Goal: Task Accomplishment & Management: Manage account settings

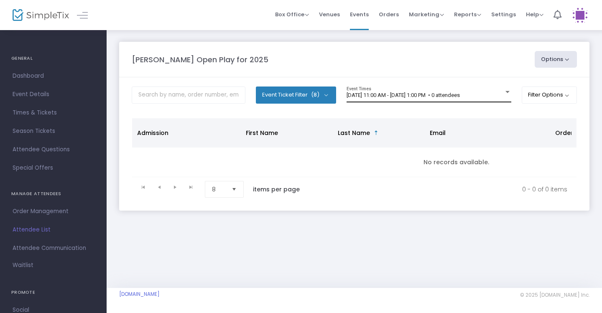
click at [468, 91] on div "[DATE] 11:00 AM - [DATE] 1:00 PM • 0 attendees Event Times" at bounding box center [428, 94] width 165 height 16
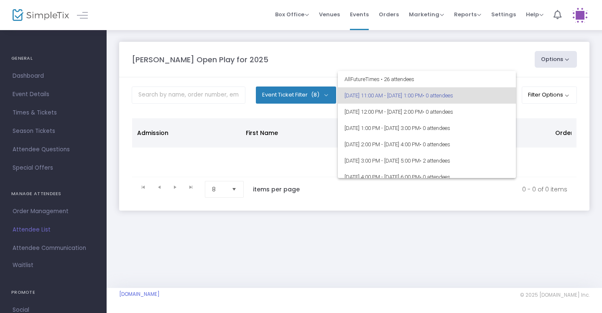
click at [452, 54] on div at bounding box center [301, 156] width 602 height 313
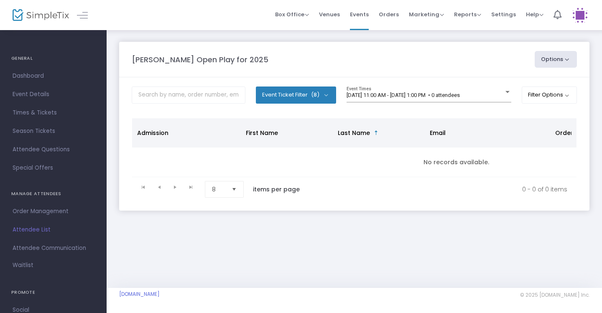
click at [452, 54] on div "[PERSON_NAME] Open Play for 2025" at bounding box center [328, 59] width 403 height 11
click at [460, 97] on span "8/22/2025 @ 11:00 AM - 8/22/2025 @ 1:00 PM • 0 attendees" at bounding box center [402, 95] width 113 height 6
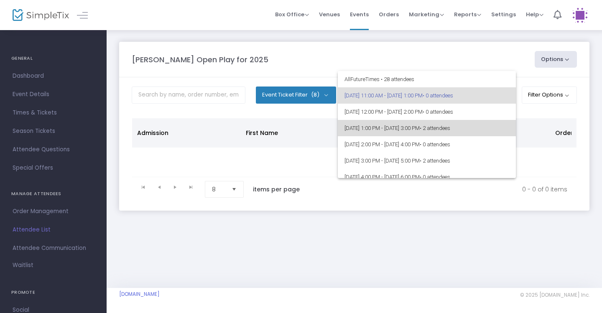
click at [450, 126] on span "• 2 attendees" at bounding box center [434, 128] width 30 height 6
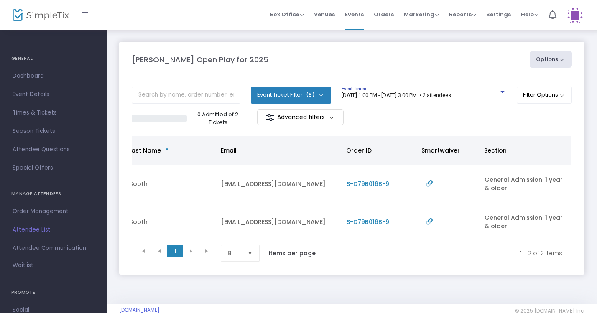
scroll to position [0, 208]
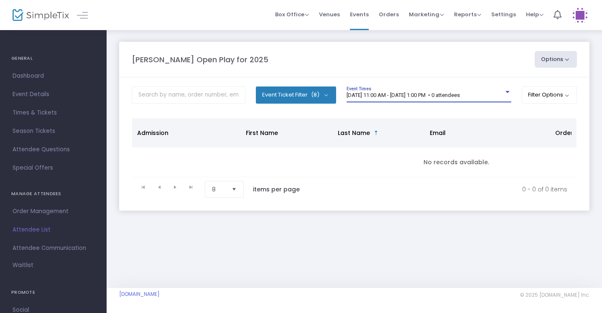
click at [460, 94] on span "[DATE] 11:00 AM - [DATE] 1:00 PM • 0 attendees" at bounding box center [402, 95] width 113 height 6
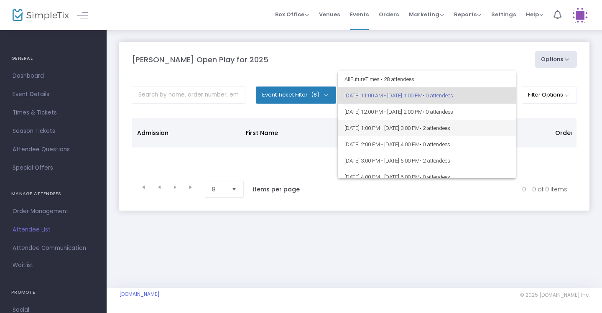
click at [476, 123] on span "8/22/2025 @ 1:00 PM - 8/22/2025 @ 3:00 PM • 2 attendees" at bounding box center [426, 128] width 165 height 16
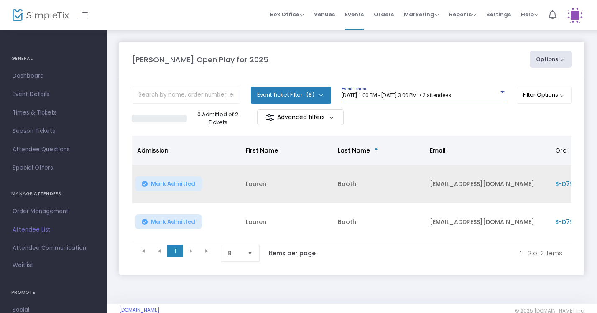
click at [181, 189] on button "Mark Admitted" at bounding box center [168, 183] width 67 height 15
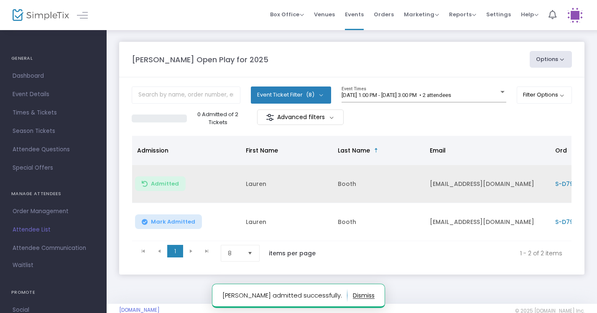
click at [174, 219] on span "Mark Admitted" at bounding box center [173, 222] width 44 height 7
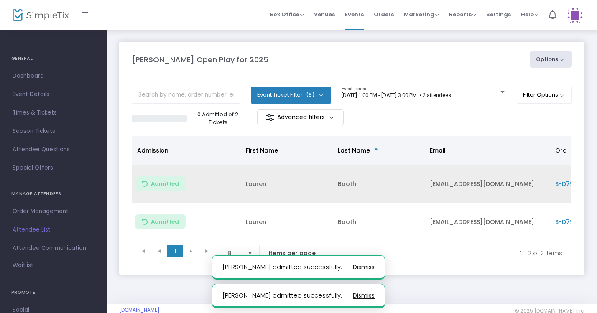
click at [363, 71] on m-panel-header "Howell Open Play for 2025 Options Export List Print Name Tags Export to Mailchi…" at bounding box center [351, 60] width 465 height 36
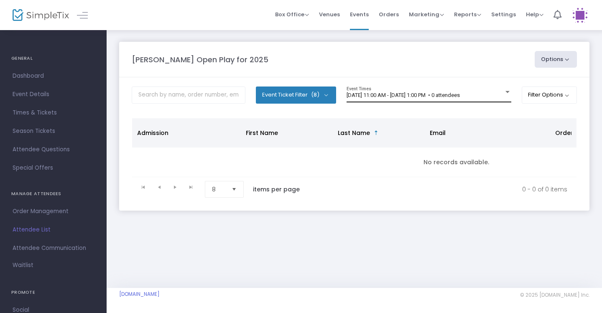
click at [500, 89] on div "8/22/2025 @ 11:00 AM - 8/22/2025 @ 1:00 PM • 0 attendees Event Times" at bounding box center [428, 94] width 165 height 16
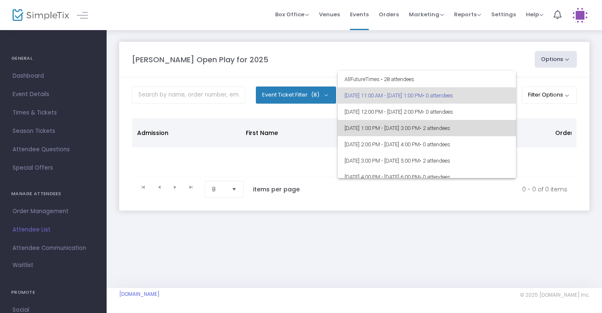
click at [501, 125] on span "[DATE] 1:00 PM - [DATE] 3:00 PM • 2 attendees" at bounding box center [426, 128] width 165 height 16
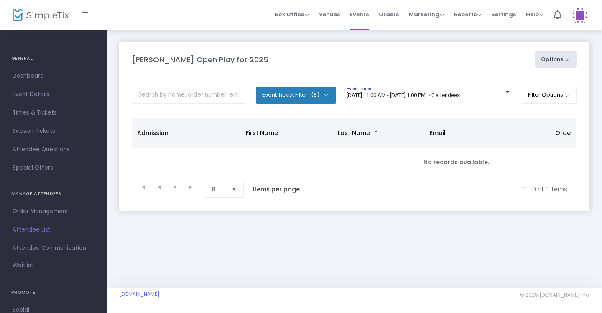
click at [460, 94] on span "[DATE] 11:00 AM - [DATE] 1:00 PM • 0 attendees" at bounding box center [402, 95] width 113 height 6
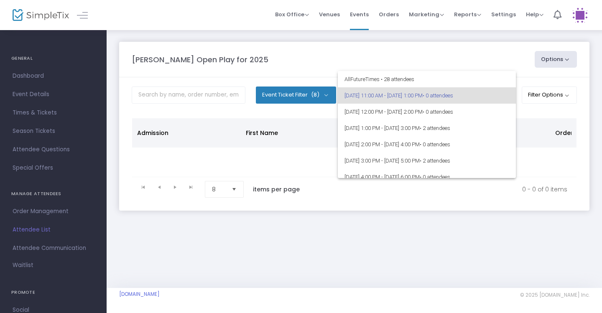
click at [475, 201] on div at bounding box center [301, 156] width 602 height 313
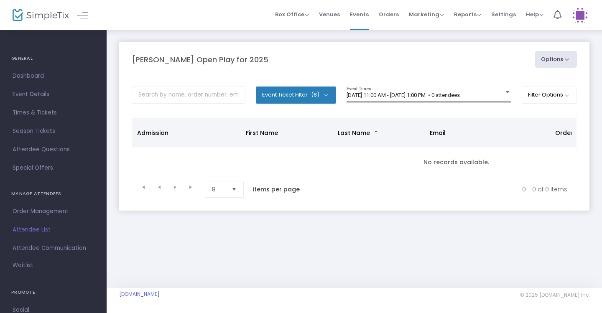
click at [453, 94] on span "8/22/2025 @ 11:00 AM - 8/22/2025 @ 1:00 PM • 0 attendees" at bounding box center [402, 95] width 113 height 6
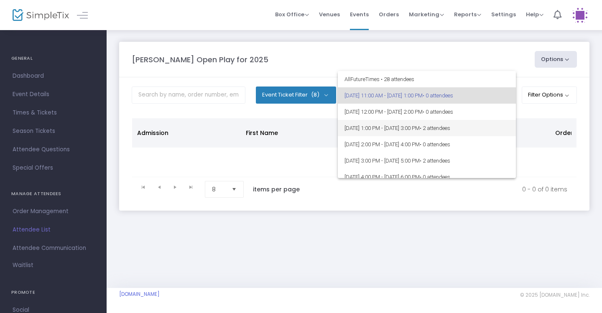
click at [452, 130] on span "8/22/2025 @ 1:00 PM - 8/22/2025 @ 3:00 PM • 2 attendees" at bounding box center [426, 128] width 165 height 16
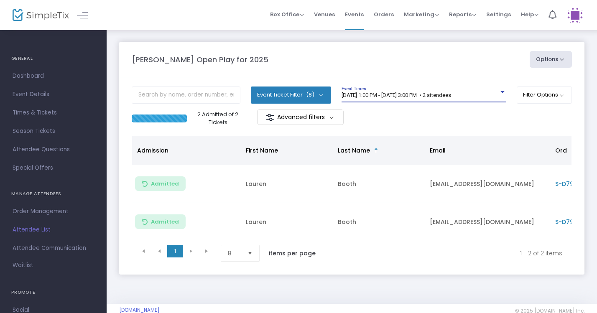
click at [490, 97] on div "8/22/2025 @ 1:00 PM - 8/22/2025 @ 3:00 PM • 2 attendees" at bounding box center [419, 95] width 157 height 6
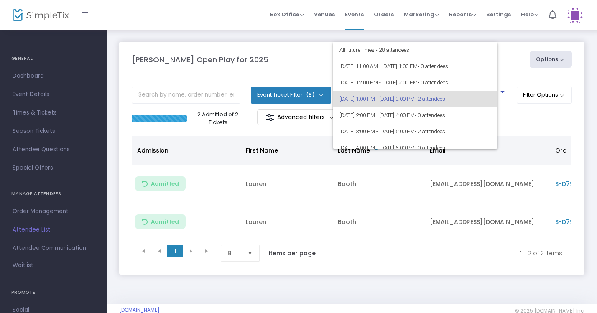
scroll to position [3, 0]
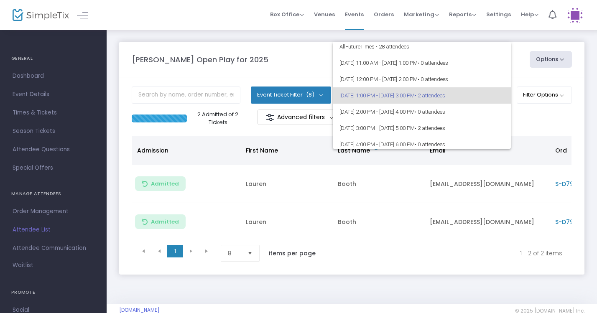
click at [541, 120] on div at bounding box center [298, 156] width 597 height 313
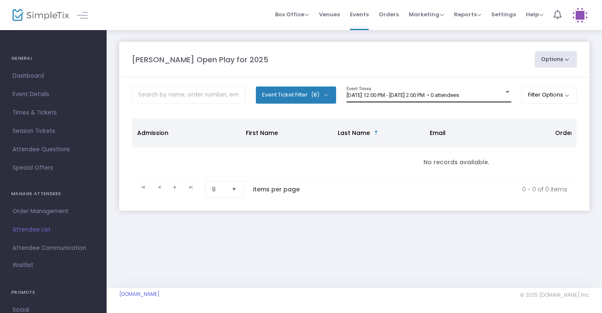
click at [448, 90] on div "[DATE] 12:00 PM - [DATE] 2:00 PM • 0 attendees Event Times" at bounding box center [428, 94] width 165 height 16
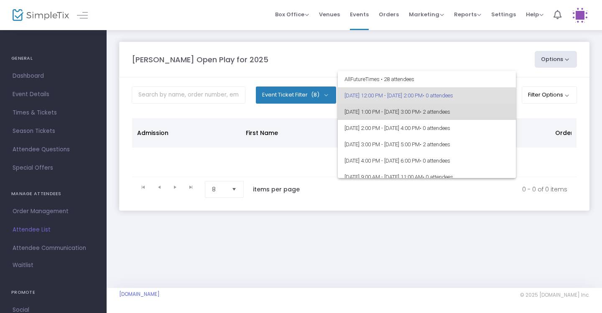
click at [489, 116] on span "8/22/2025 @ 1:00 PM - 8/22/2025 @ 3:00 PM • 2 attendees" at bounding box center [426, 112] width 165 height 16
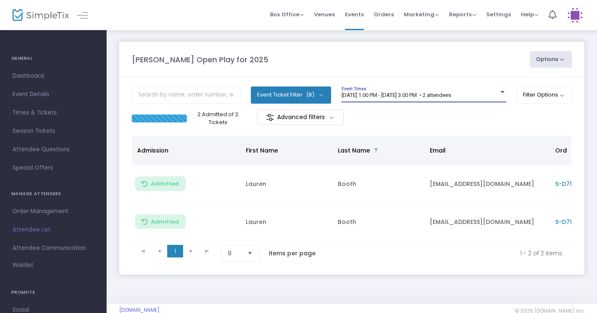
click at [498, 95] on div at bounding box center [502, 92] width 8 height 6
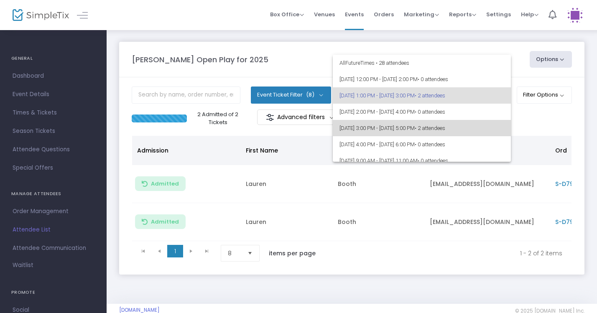
click at [445, 130] on span "• 2 attendees" at bounding box center [429, 128] width 30 height 6
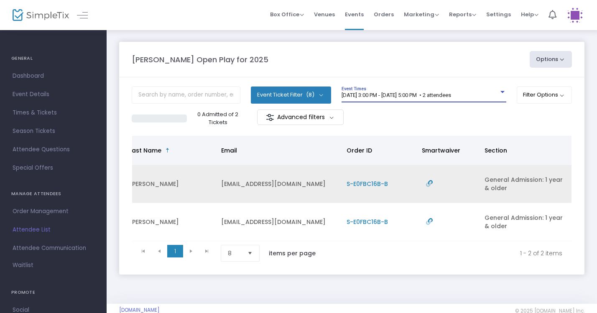
scroll to position [0, 208]
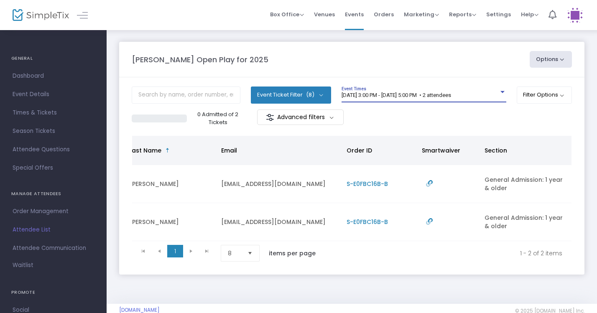
click at [494, 87] on div "8/22/2025 @ 3:00 PM - 8/22/2025 @ 5:00 PM • 2 attendees Event Times" at bounding box center [423, 94] width 165 height 16
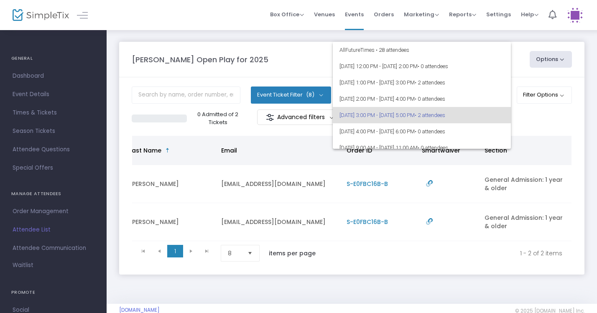
scroll to position [20, 0]
